Goal: Information Seeking & Learning: Learn about a topic

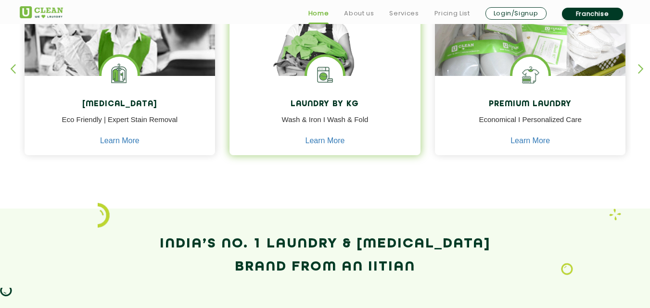
scroll to position [477, 0]
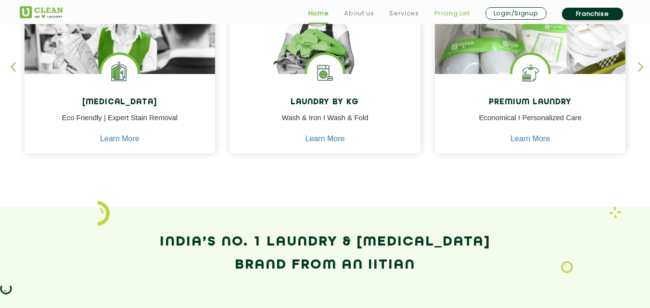
click at [462, 16] on link "Pricing List" at bounding box center [453, 14] width 36 height 12
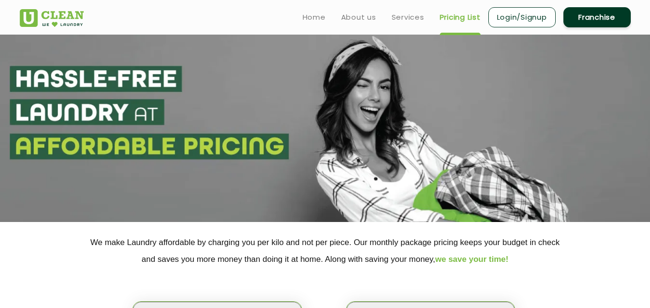
select select "0"
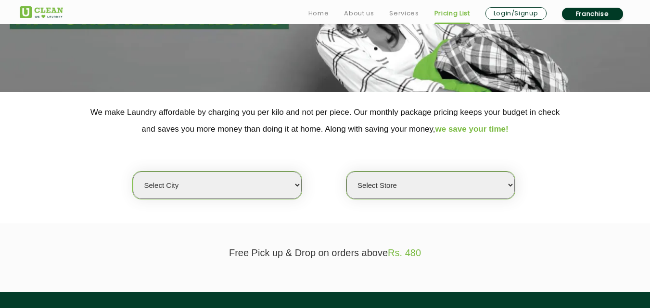
scroll to position [131, 0]
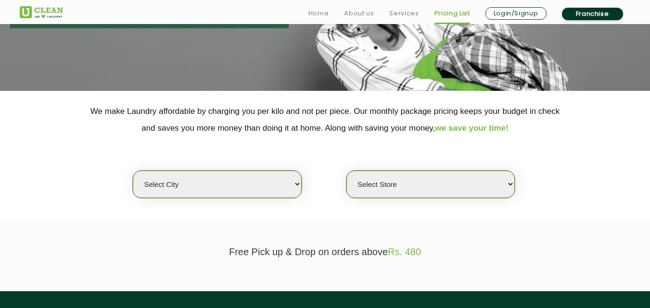
click at [290, 191] on select "Select city Aalo Agartala Agra Ahmedabad Akola Aligarh Alwar - UClean Select Am…" at bounding box center [217, 184] width 168 height 27
click at [342, 172] on div "Select city Aalo Agartala Agra Ahmedabad Akola Aligarh Alwar - UClean Select Am…" at bounding box center [326, 168] width 626 height 62
click at [327, 14] on link "Home" at bounding box center [318, 14] width 21 height 12
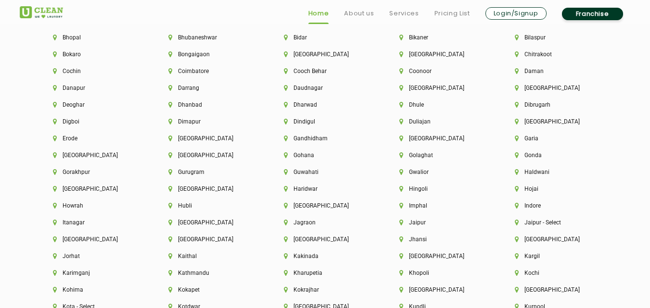
scroll to position [2176, 0]
click at [398, 12] on link "Services" at bounding box center [403, 14] width 29 height 12
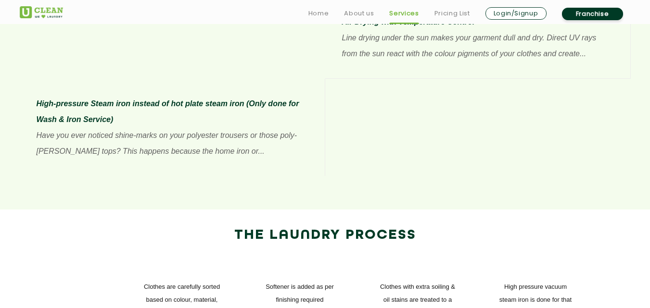
scroll to position [975, 0]
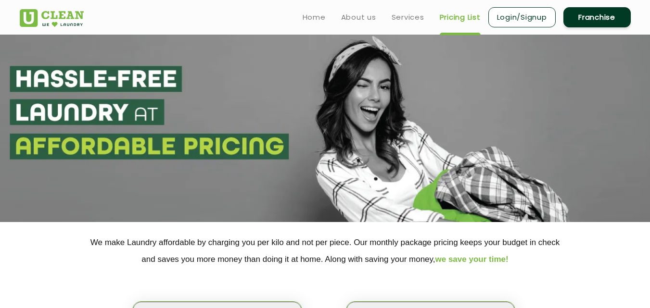
select select "0"
